Goal: Communication & Community: Participate in discussion

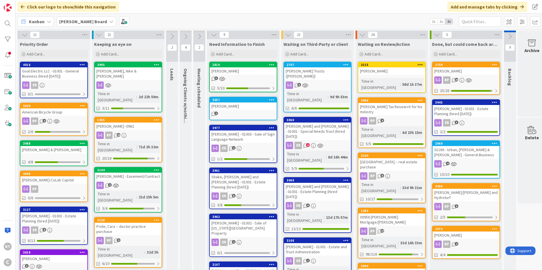
scroll to position [0, 0]
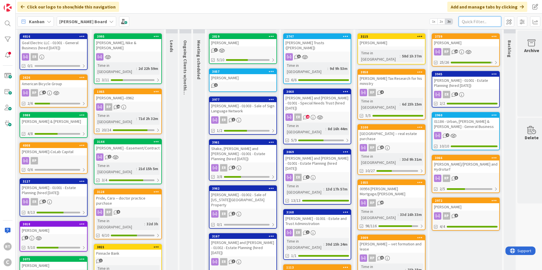
click at [469, 21] on input "text" at bounding box center [479, 21] width 42 height 10
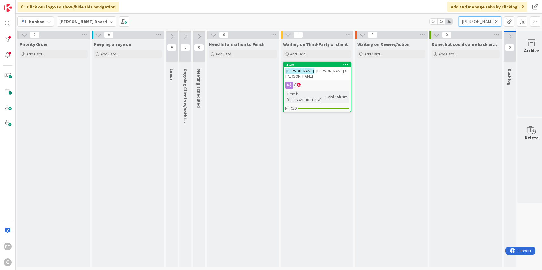
type input "kassing"
click at [329, 69] on span ", Katie & Dave - EP" at bounding box center [316, 74] width 62 height 10
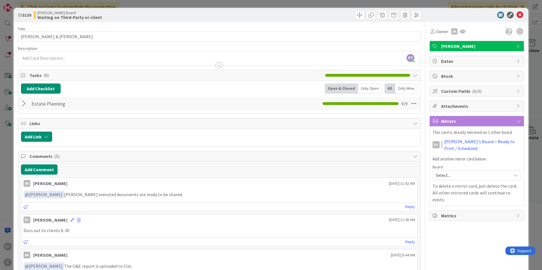
click at [397, 208] on div "Reply" at bounding box center [219, 207] width 396 height 8
click at [405, 207] on link "Reply" at bounding box center [410, 206] width 10 height 7
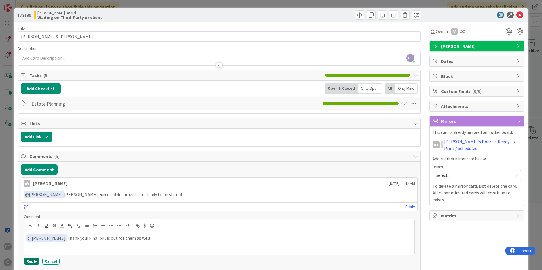
click at [31, 261] on button "Reply" at bounding box center [32, 261] width 16 height 7
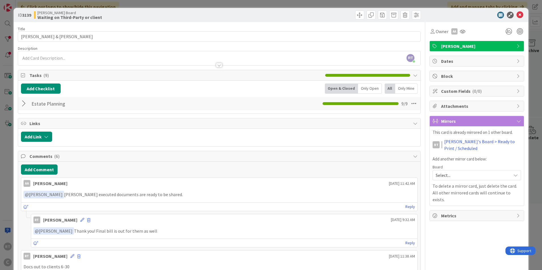
click at [520, 15] on div "ID 3139 Ryan's Board Waiting on Third-Party or client" at bounding box center [271, 15] width 514 height 14
click at [517, 14] on icon at bounding box center [519, 15] width 7 height 7
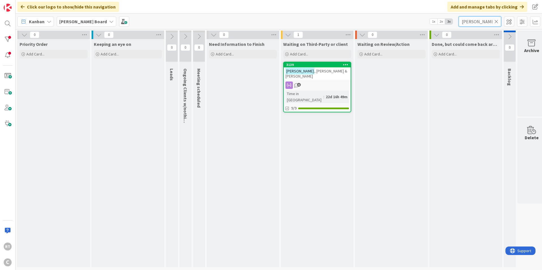
click at [498, 19] on input "kassing" at bounding box center [479, 21] width 42 height 10
click at [497, 22] on icon at bounding box center [496, 21] width 4 height 5
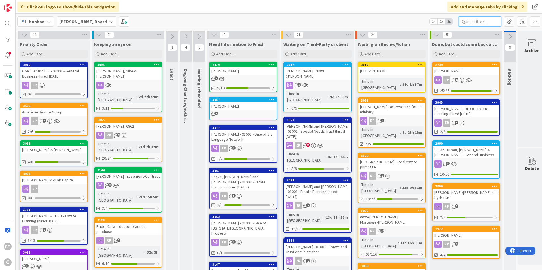
click at [465, 21] on input "text" at bounding box center [479, 21] width 42 height 10
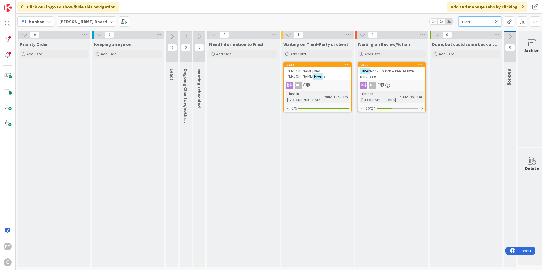
type input "river"
click at [395, 74] on div "River Rock Church -- real estate purchase" at bounding box center [391, 73] width 67 height 12
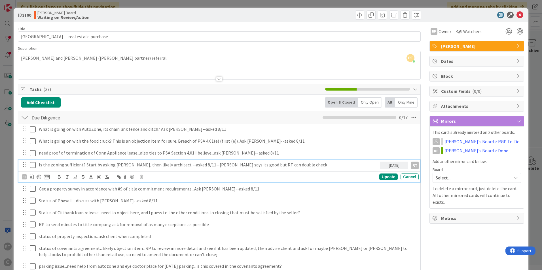
click at [33, 165] on icon at bounding box center [34, 165] width 8 height 7
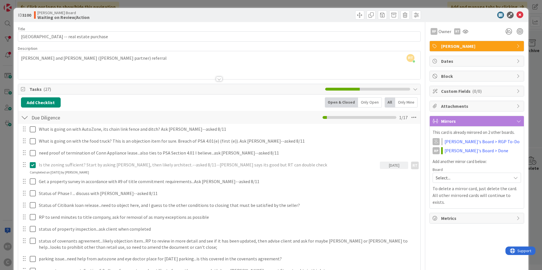
click at [519, 16] on div at bounding box center [473, 15] width 100 height 7
click at [517, 16] on icon at bounding box center [519, 15] width 7 height 7
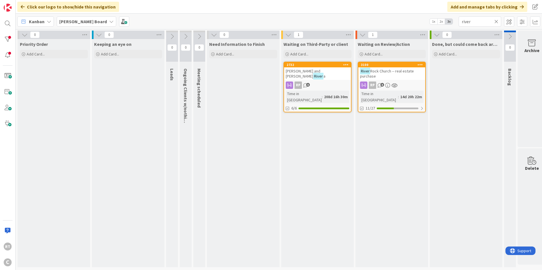
click at [495, 21] on icon at bounding box center [496, 21] width 4 height 5
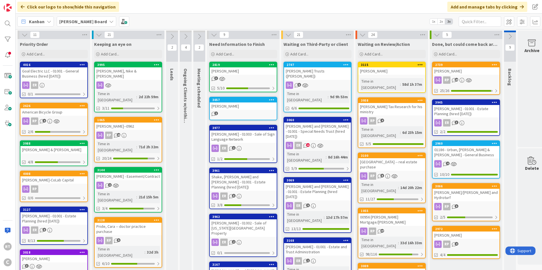
click at [66, 69] on div "Goal Electric LLC - 01001 - General Business (hired [DATE])" at bounding box center [53, 73] width 67 height 12
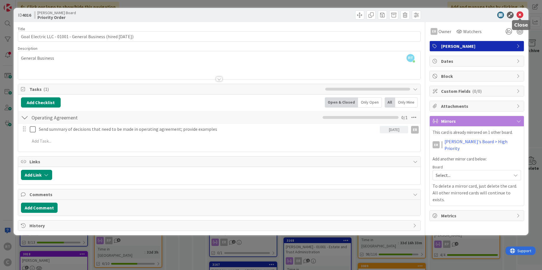
click at [521, 16] on icon at bounding box center [519, 15] width 7 height 7
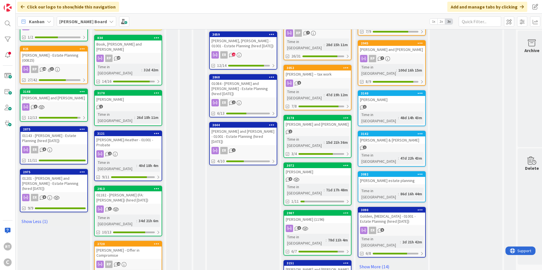
scroll to position [312, 0]
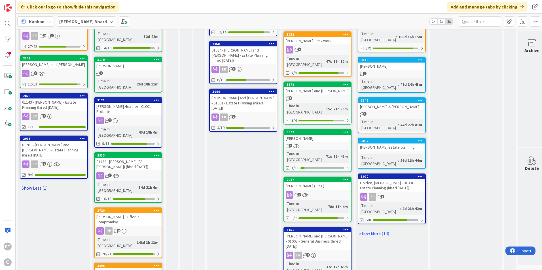
click at [36, 184] on link "Show Less (1)" at bounding box center [54, 188] width 68 height 9
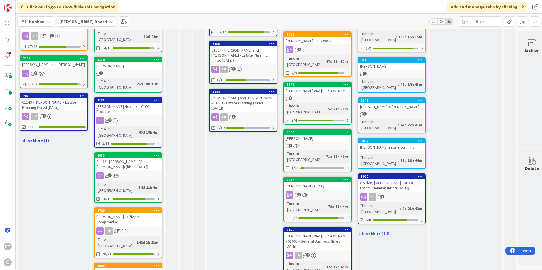
click at [39, 138] on link "Show More (1)" at bounding box center [54, 140] width 68 height 9
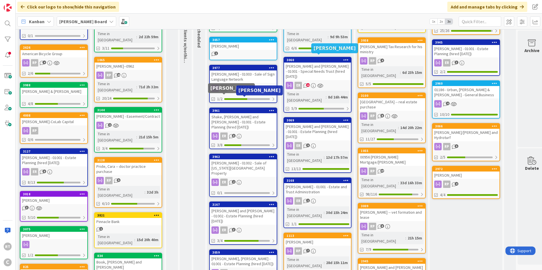
scroll to position [0, 0]
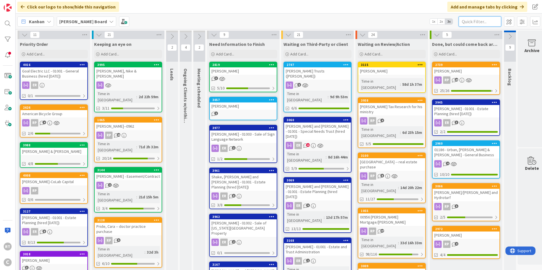
click at [473, 20] on input "text" at bounding box center [479, 21] width 42 height 10
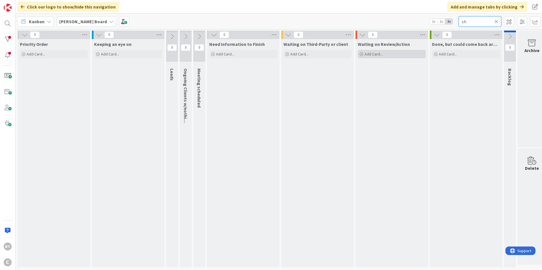
type input "s"
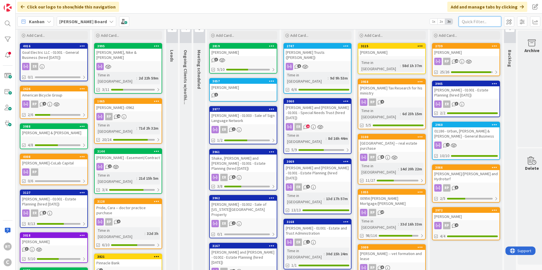
scroll to position [57, 0]
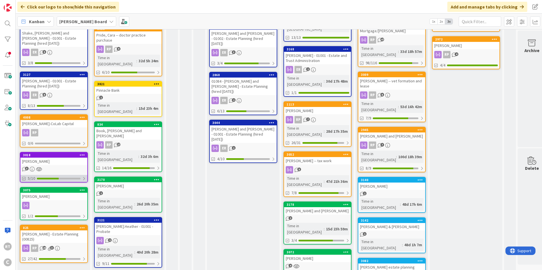
scroll to position [228, 0]
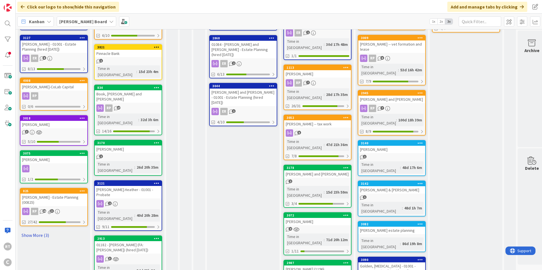
click at [38, 231] on link "Show More (3)" at bounding box center [54, 235] width 68 height 9
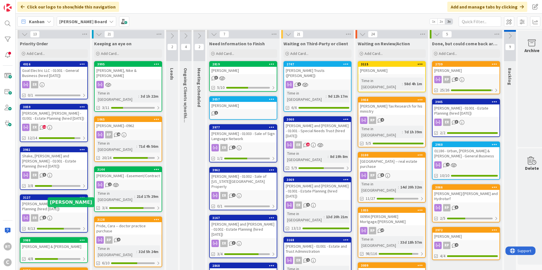
scroll to position [0, 0]
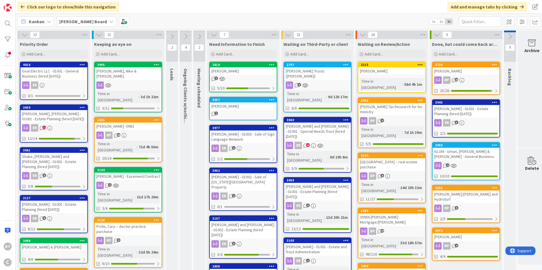
click at [133, 71] on div "[PERSON_NAME], Nike & [PERSON_NAME]" at bounding box center [128, 73] width 67 height 12
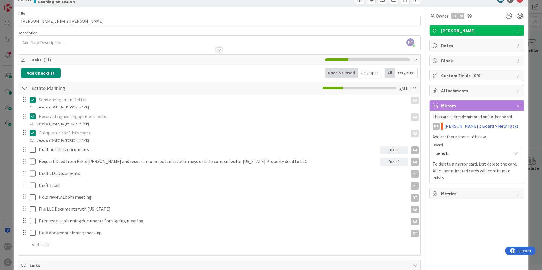
scroll to position [28, 0]
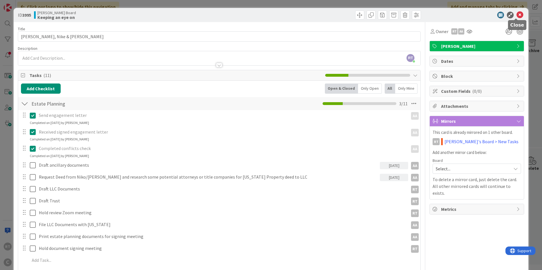
click at [517, 14] on icon at bounding box center [519, 15] width 7 height 7
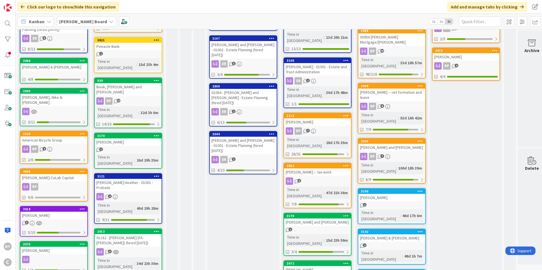
click at [46, 137] on div "American Bicycle Group" at bounding box center [53, 140] width 67 height 7
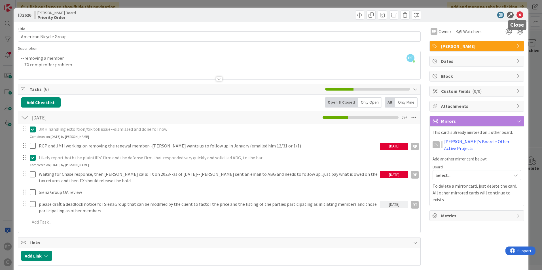
click at [516, 14] on icon at bounding box center [519, 15] width 7 height 7
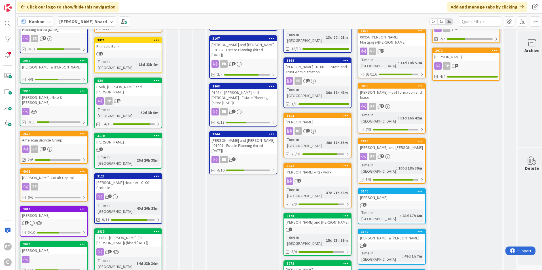
click at [56, 174] on div "[PERSON_NAME]-CoLab Capital" at bounding box center [53, 177] width 67 height 7
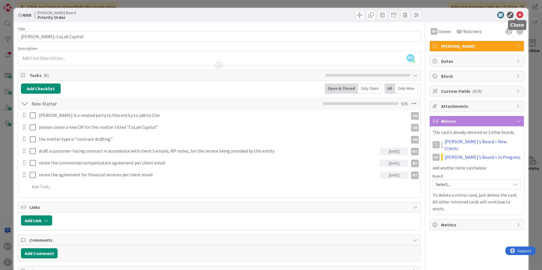
click at [516, 12] on icon at bounding box center [519, 15] width 7 height 7
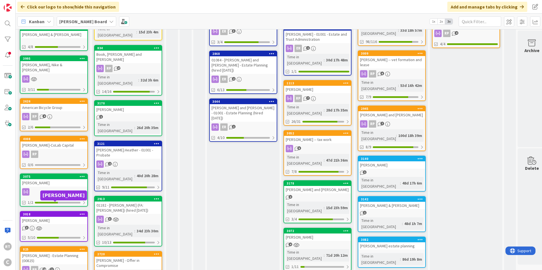
click at [61, 217] on div "[PERSON_NAME]" at bounding box center [53, 220] width 67 height 7
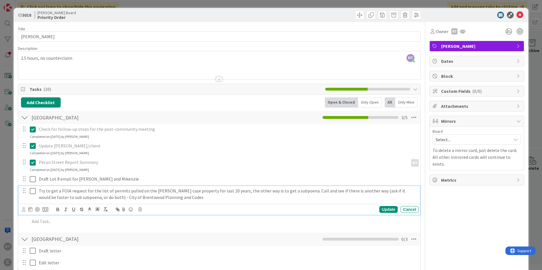
click at [120, 195] on p "Try to get a FOIA request for the list of permits pulled on the [PERSON_NAME] c…" at bounding box center [227, 194] width 377 height 13
click at [163, 197] on p "Try to get a FOIA request for the list of permits pulled on the [PERSON_NAME] c…" at bounding box center [227, 194] width 377 height 13
click at [388, 210] on div "Update" at bounding box center [388, 209] width 18 height 7
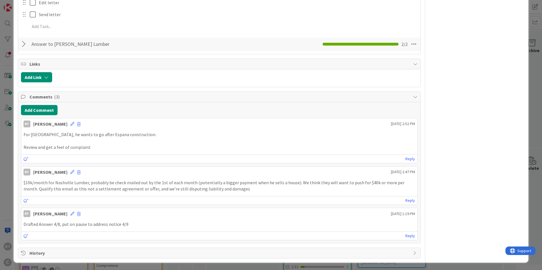
scroll to position [248, 0]
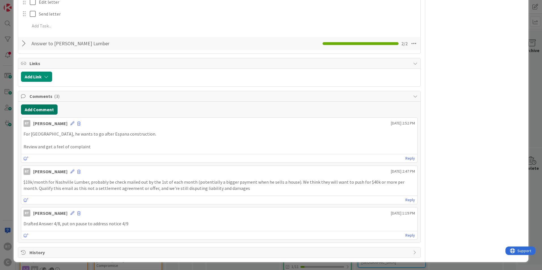
click at [46, 111] on button "Add Comment" at bounding box center [39, 110] width 37 height 10
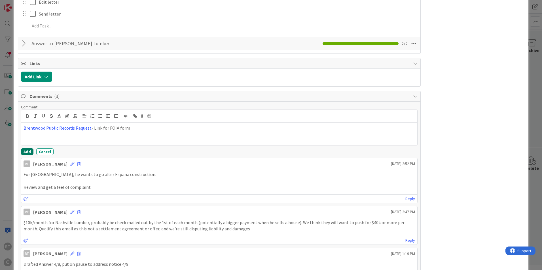
click at [27, 150] on button "Add" at bounding box center [27, 151] width 12 height 7
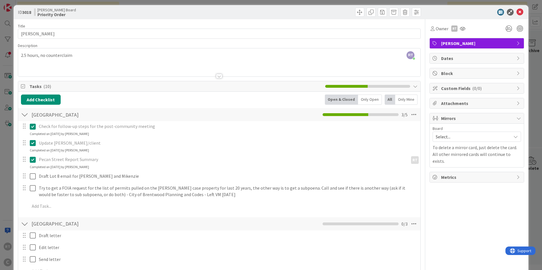
scroll to position [0, 0]
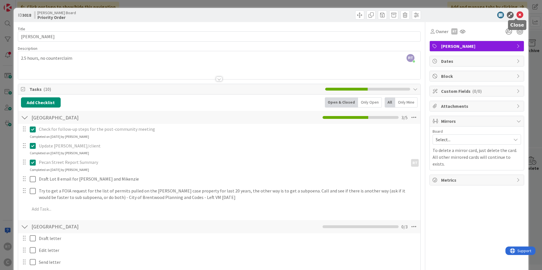
click at [518, 16] on icon at bounding box center [519, 15] width 7 height 7
